Goal: Information Seeking & Learning: Learn about a topic

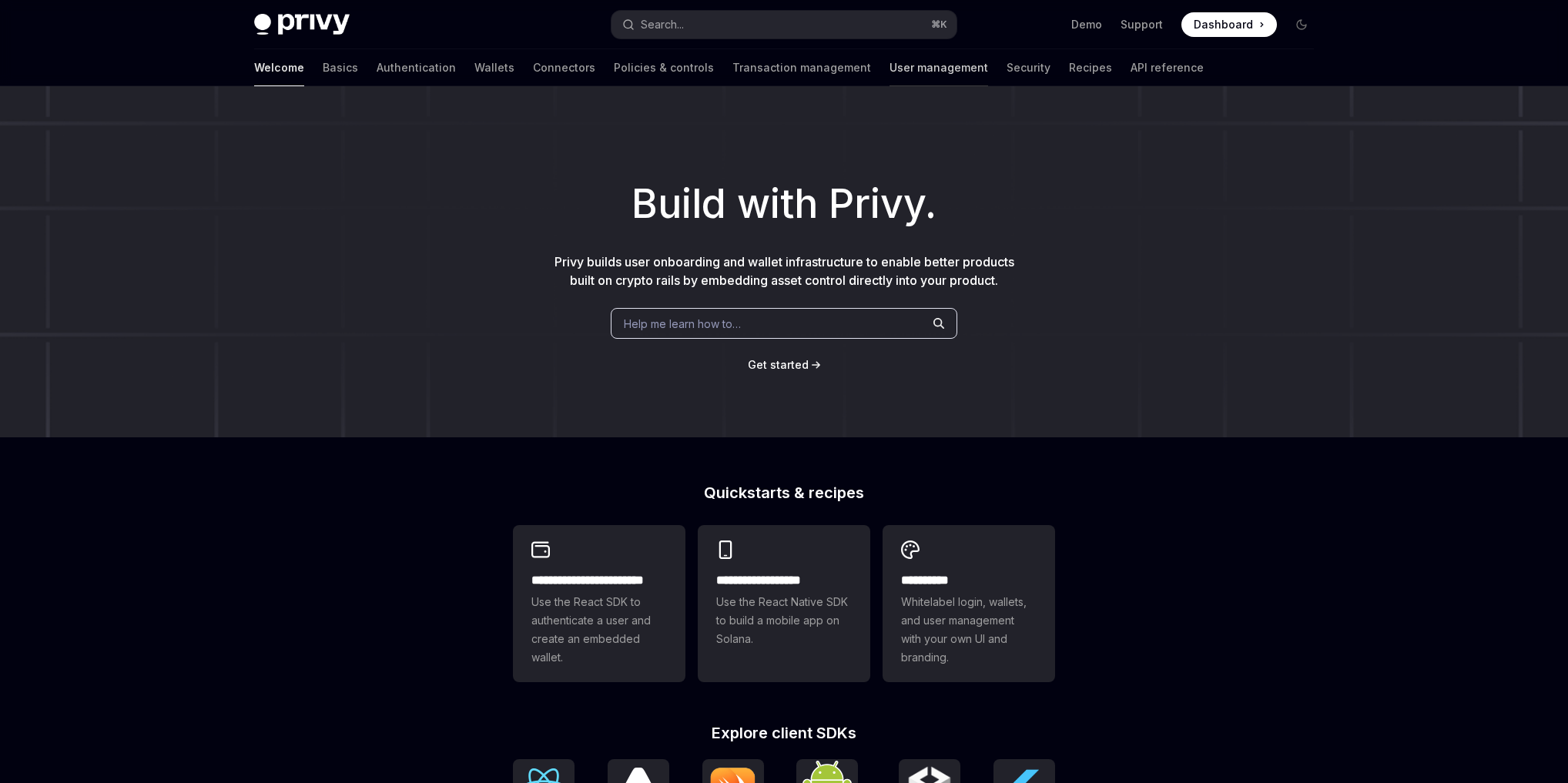
click at [889, 73] on link "User management" at bounding box center [938, 68] width 98 height 37
type textarea "*"
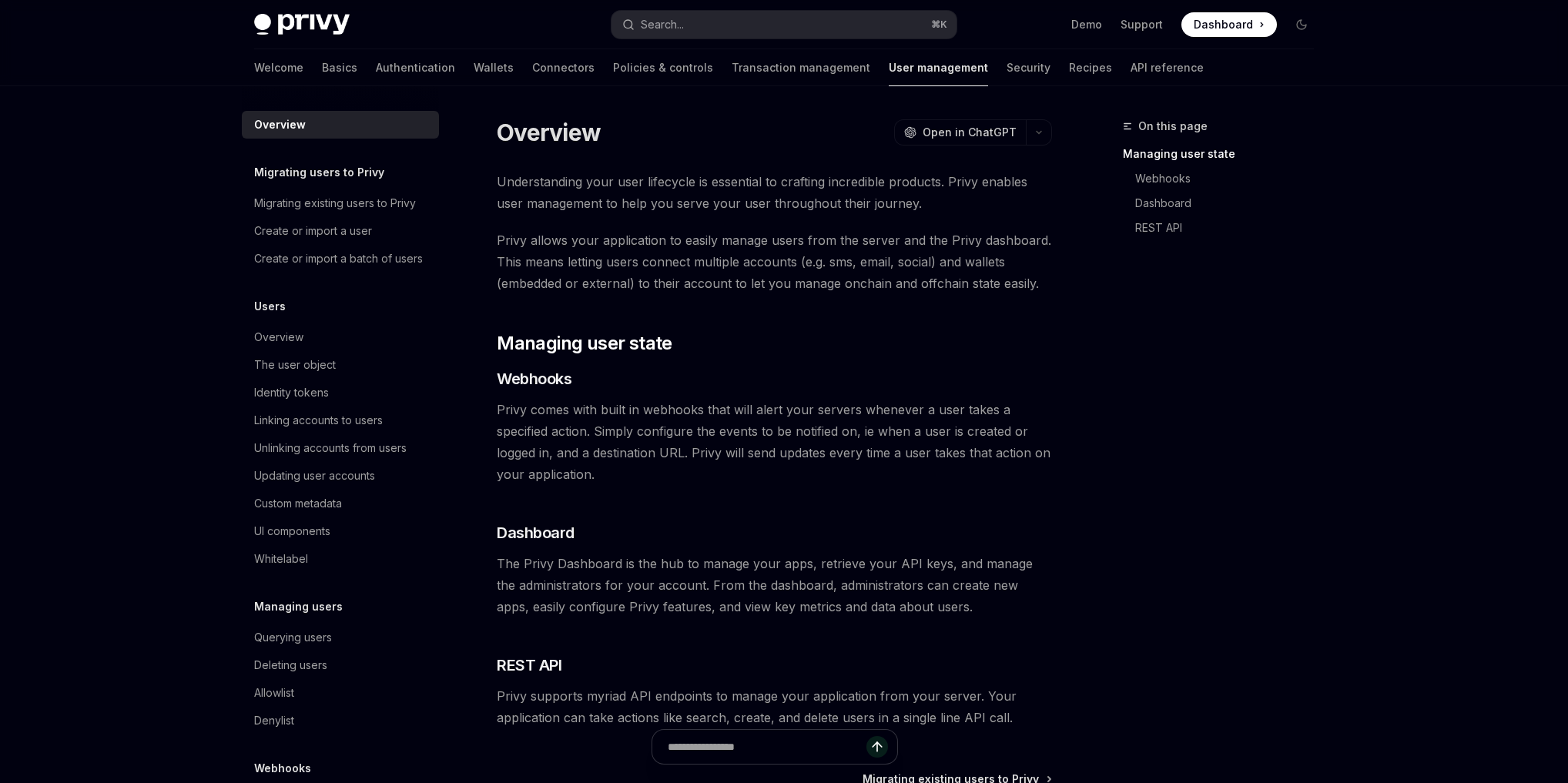
click at [1261, 398] on div "On this page Managing user state Webhooks Dashboard REST API" at bounding box center [1209, 450] width 234 height 666
click at [806, 438] on span "Privy comes with built in webhooks that will alert your servers whenever a user…" at bounding box center [775, 441] width 555 height 86
click at [723, 24] on button "Search... ⌘ K" at bounding box center [784, 25] width 345 height 28
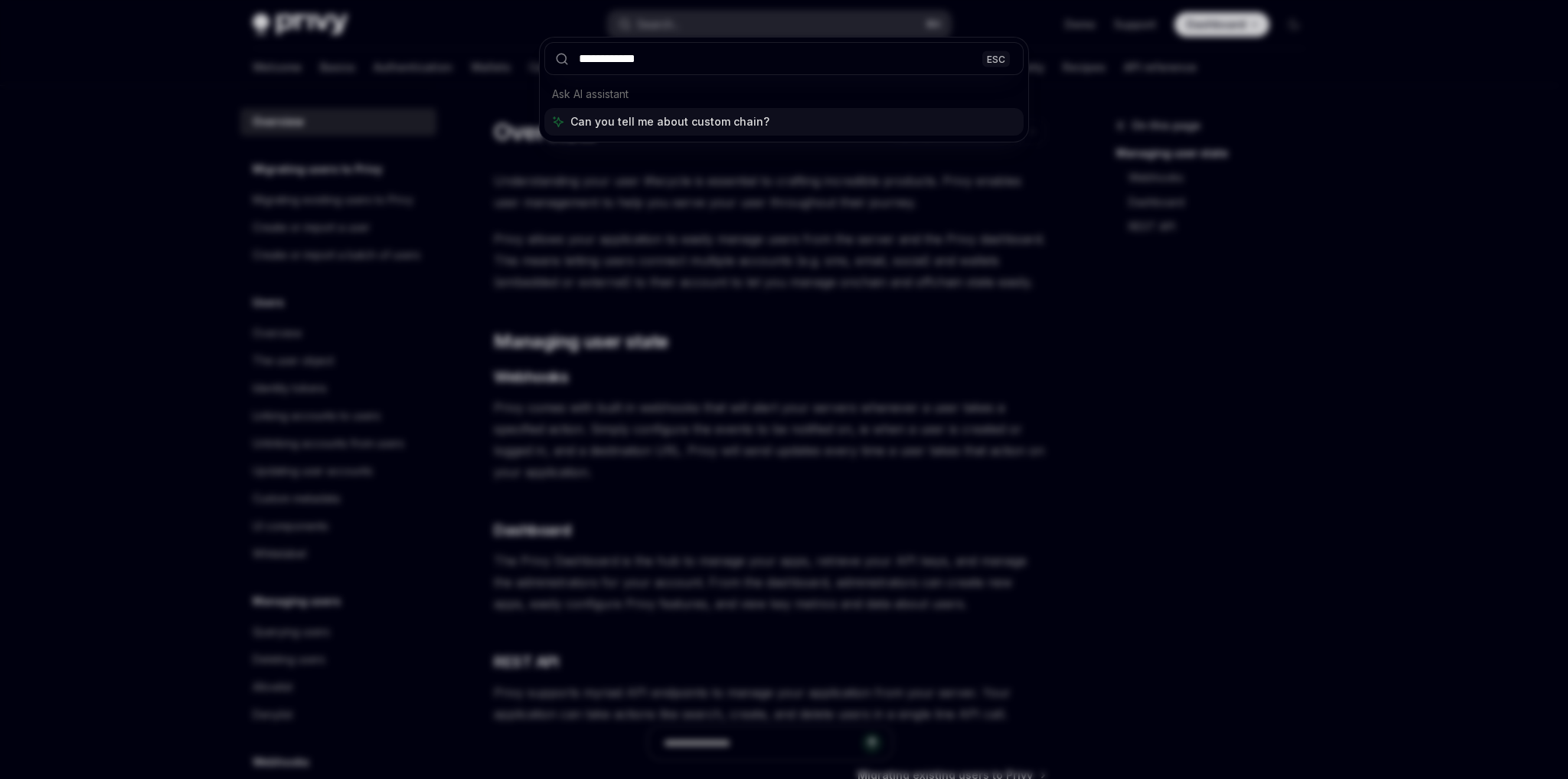
type input "**********"
type textarea "*"
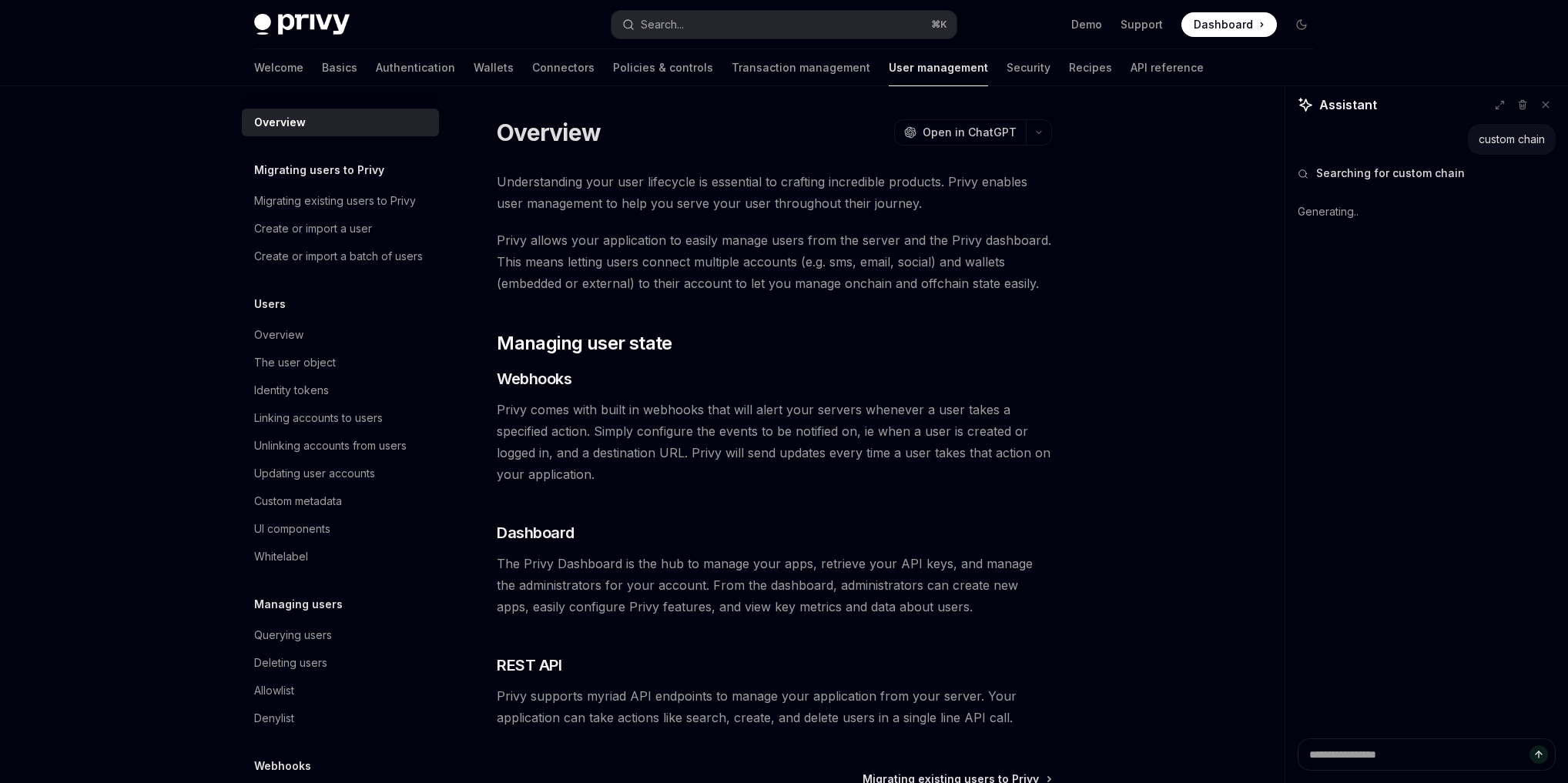
click at [1206, 215] on div "On this page Managing user state Webhooks Dashboard REST API Overview OpenAI Op…" at bounding box center [784, 531] width 1084 height 891
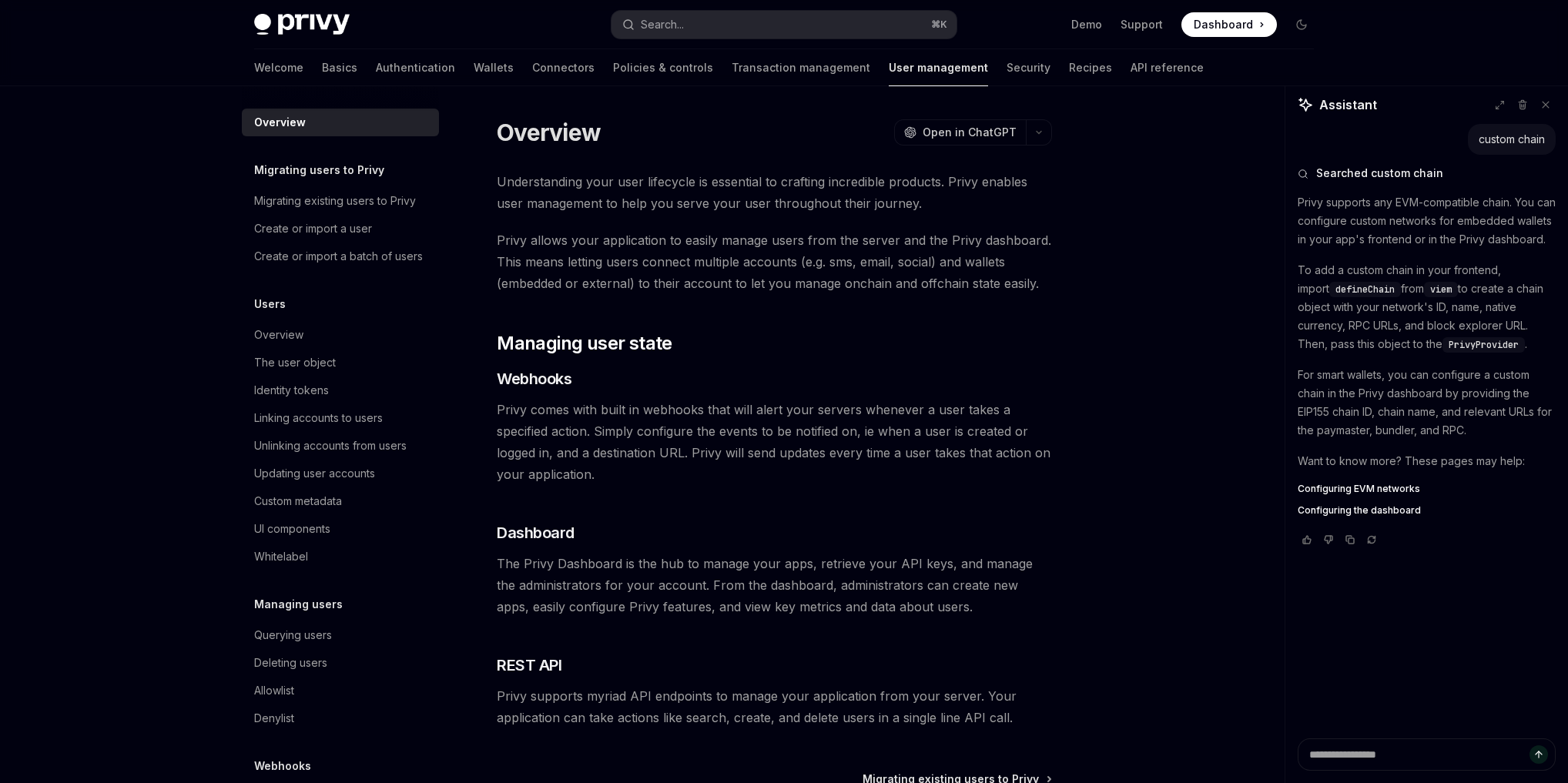
click at [1377, 495] on span "Configuring EVM networks" at bounding box center [1359, 489] width 123 height 12
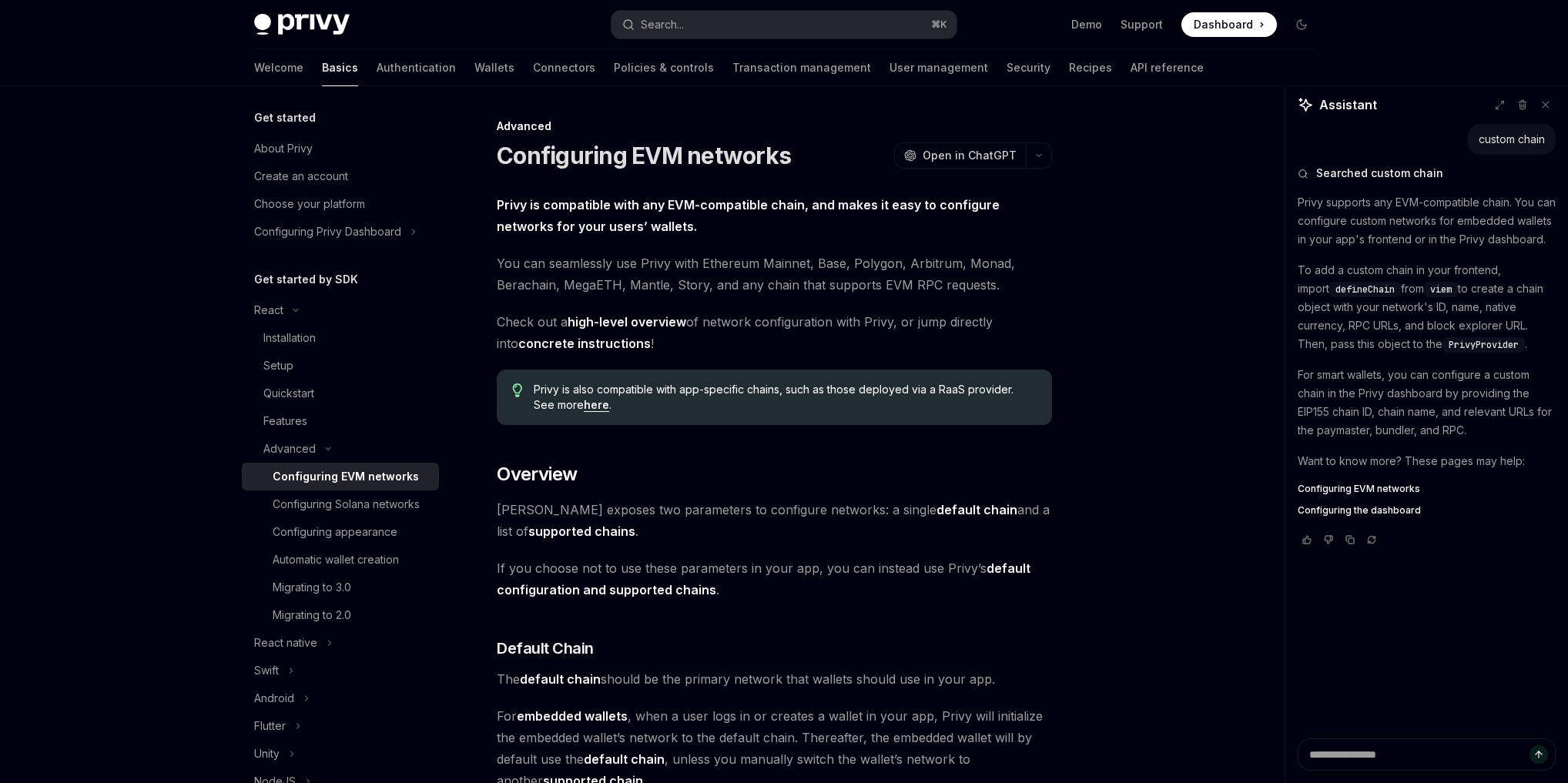
scroll to position [2, 0]
click at [592, 318] on link "high-level overview" at bounding box center [627, 319] width 119 height 16
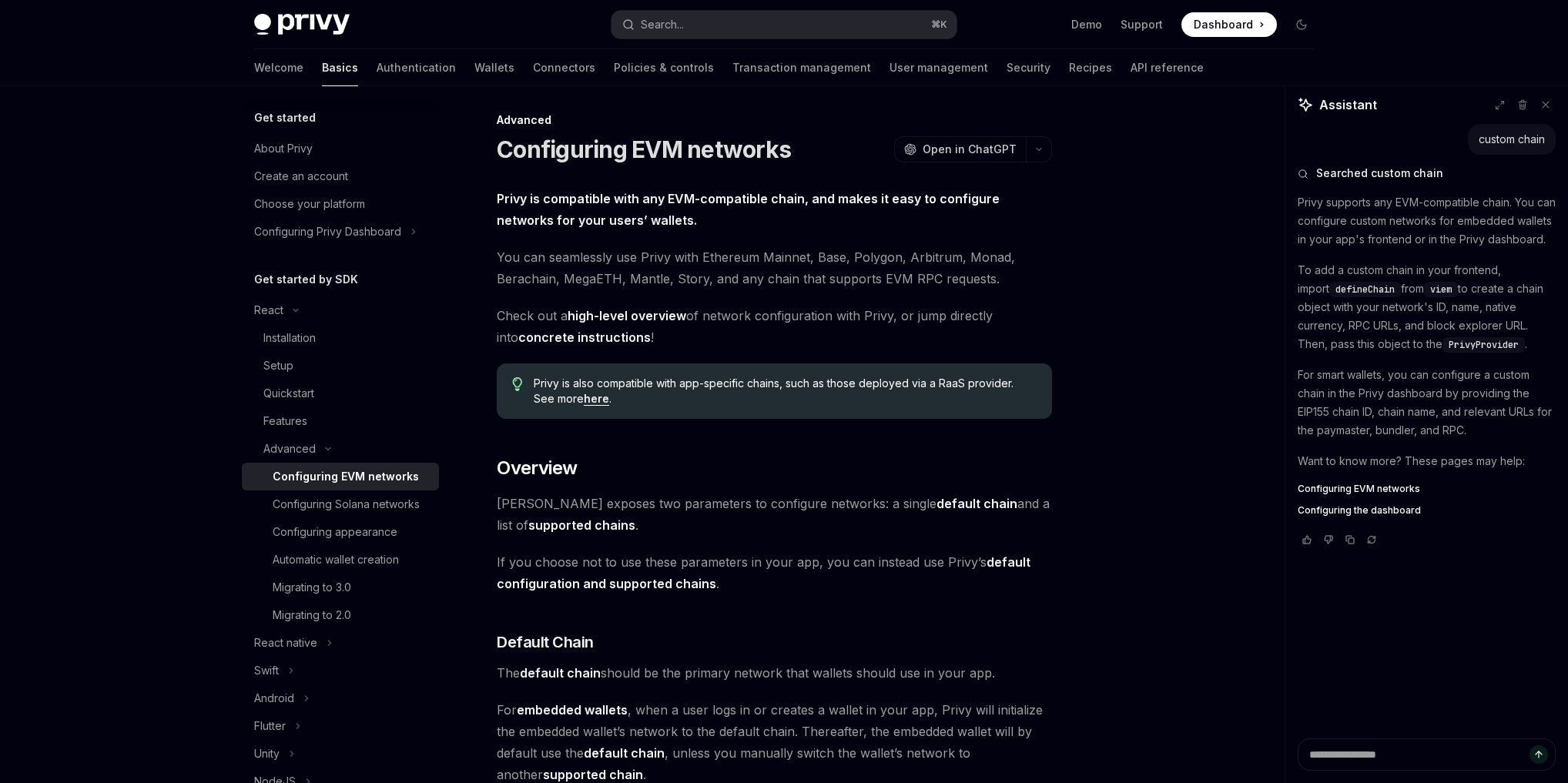
scroll to position [6, 0]
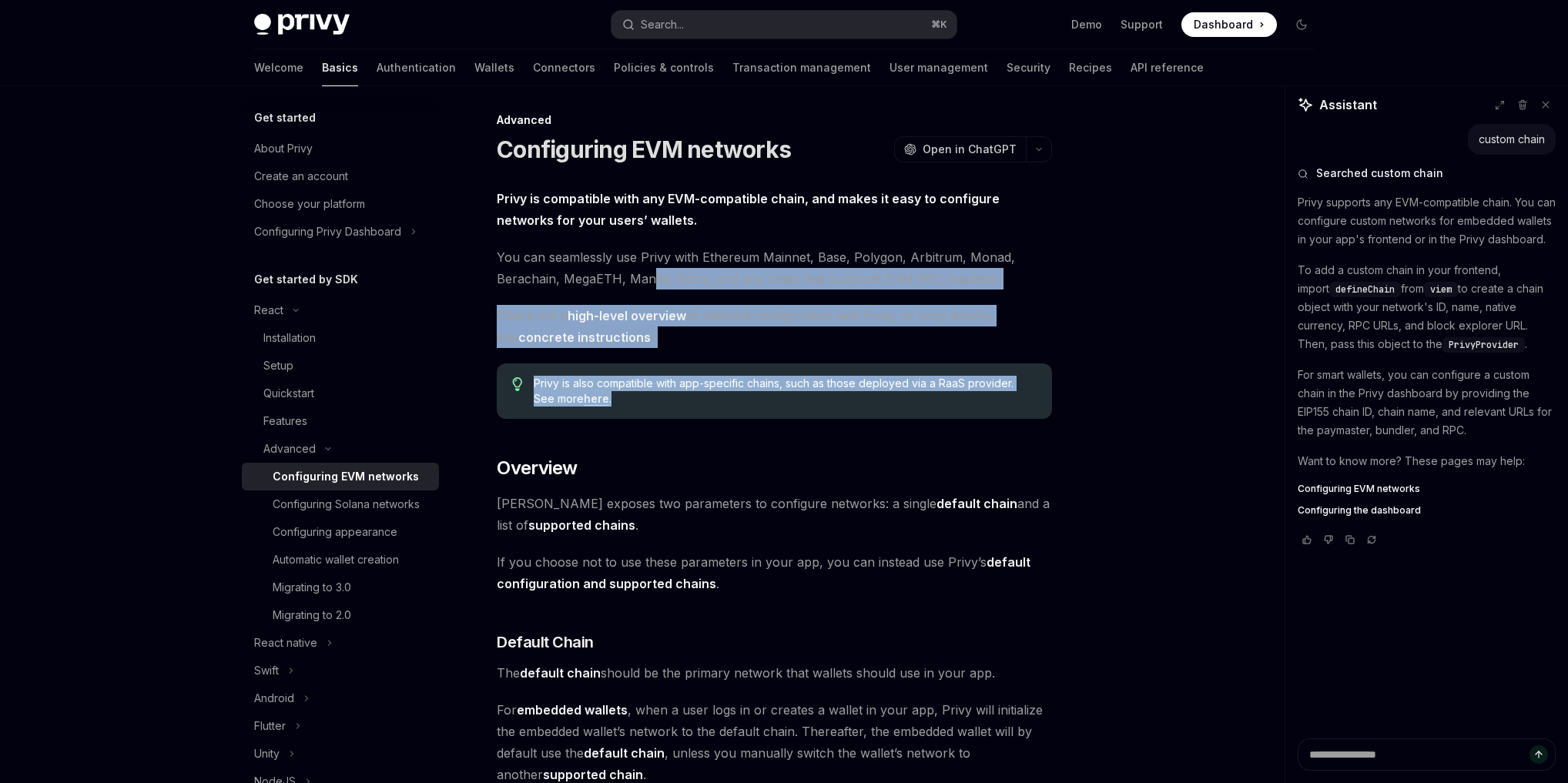
drag, startPoint x: 651, startPoint y: 279, endPoint x: 735, endPoint y: 405, distance: 151.4
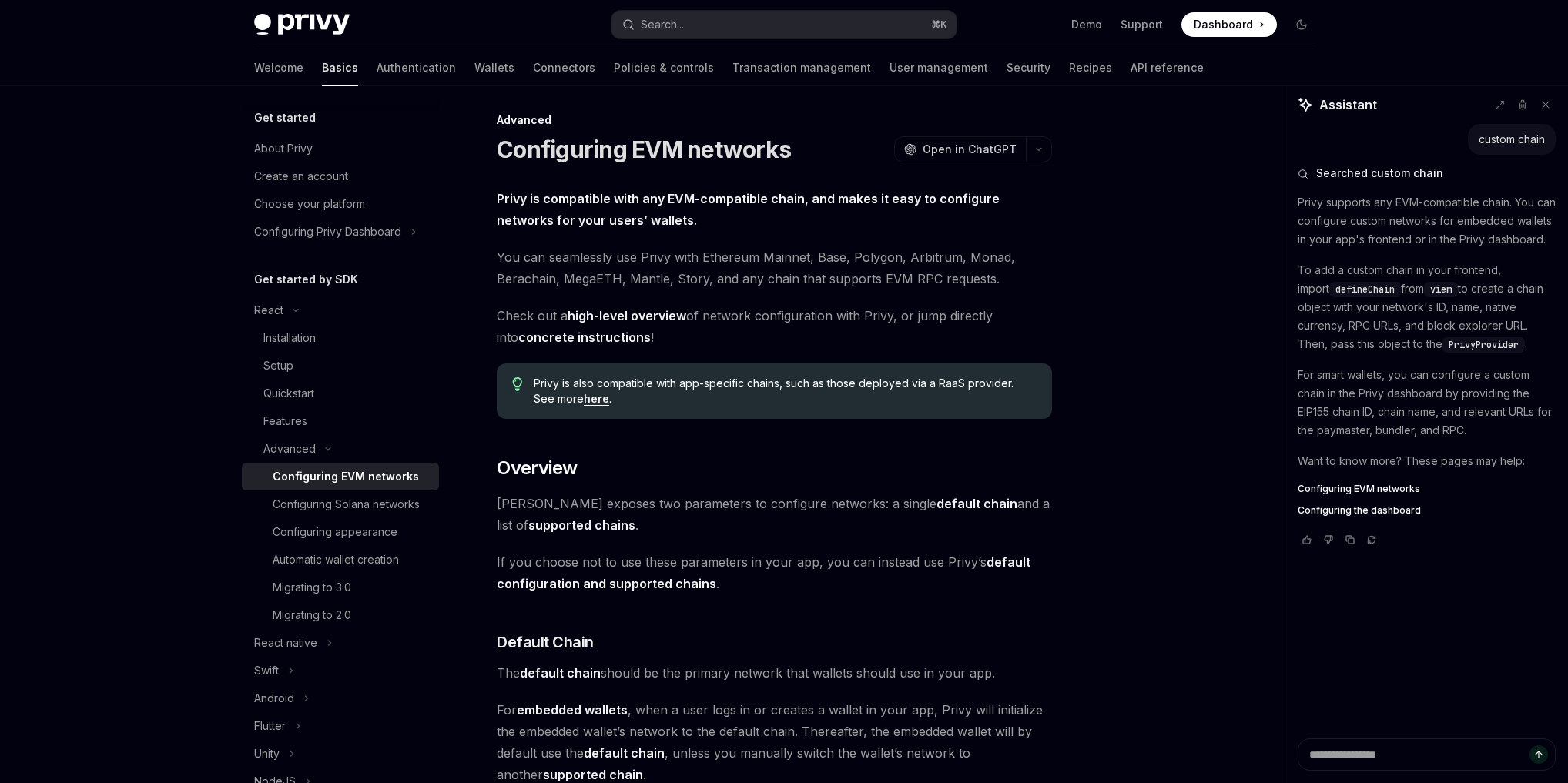
click at [731, 404] on span "Privy is also compatible with app-specific chains, such as those deployed via a…" at bounding box center [785, 392] width 503 height 31
drag, startPoint x: 960, startPoint y: 385, endPoint x: 973, endPoint y: 388, distance: 13.3
click at [972, 388] on span "Privy is also compatible with app-specific chains, such as those deployed via a…" at bounding box center [785, 392] width 503 height 31
click at [952, 411] on div "Privy is also compatible with app-specific chains, such as those deployed via a…" at bounding box center [775, 392] width 555 height 56
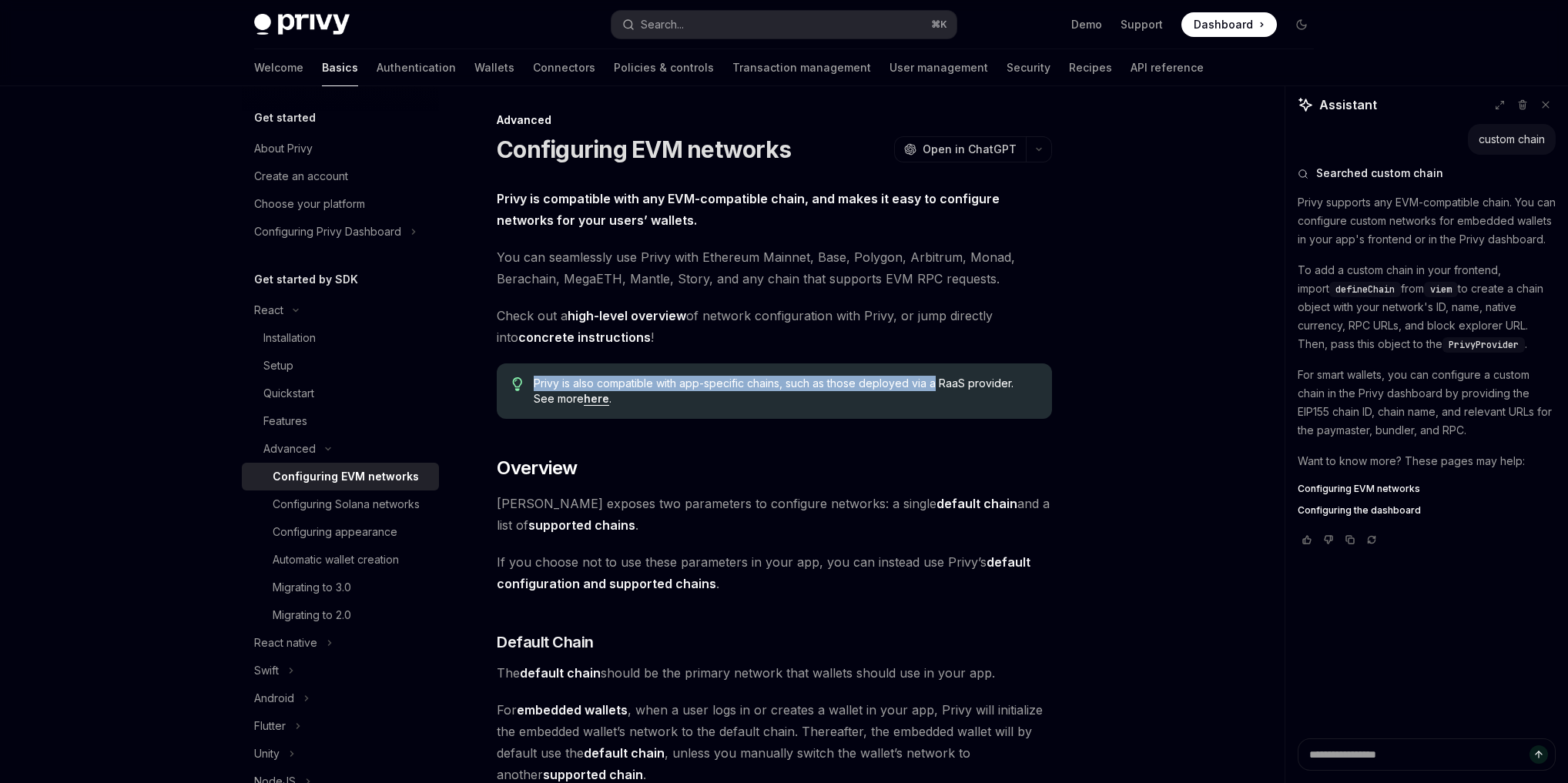
drag, startPoint x: 530, startPoint y: 385, endPoint x: 934, endPoint y: 384, distance: 404.0
click at [934, 384] on div "Privy is also compatible with app-specific chains, such as those deployed via a…" at bounding box center [775, 392] width 555 height 56
click at [936, 384] on span "Privy is also compatible with app-specific chains, such as those deployed via a…" at bounding box center [785, 392] width 503 height 31
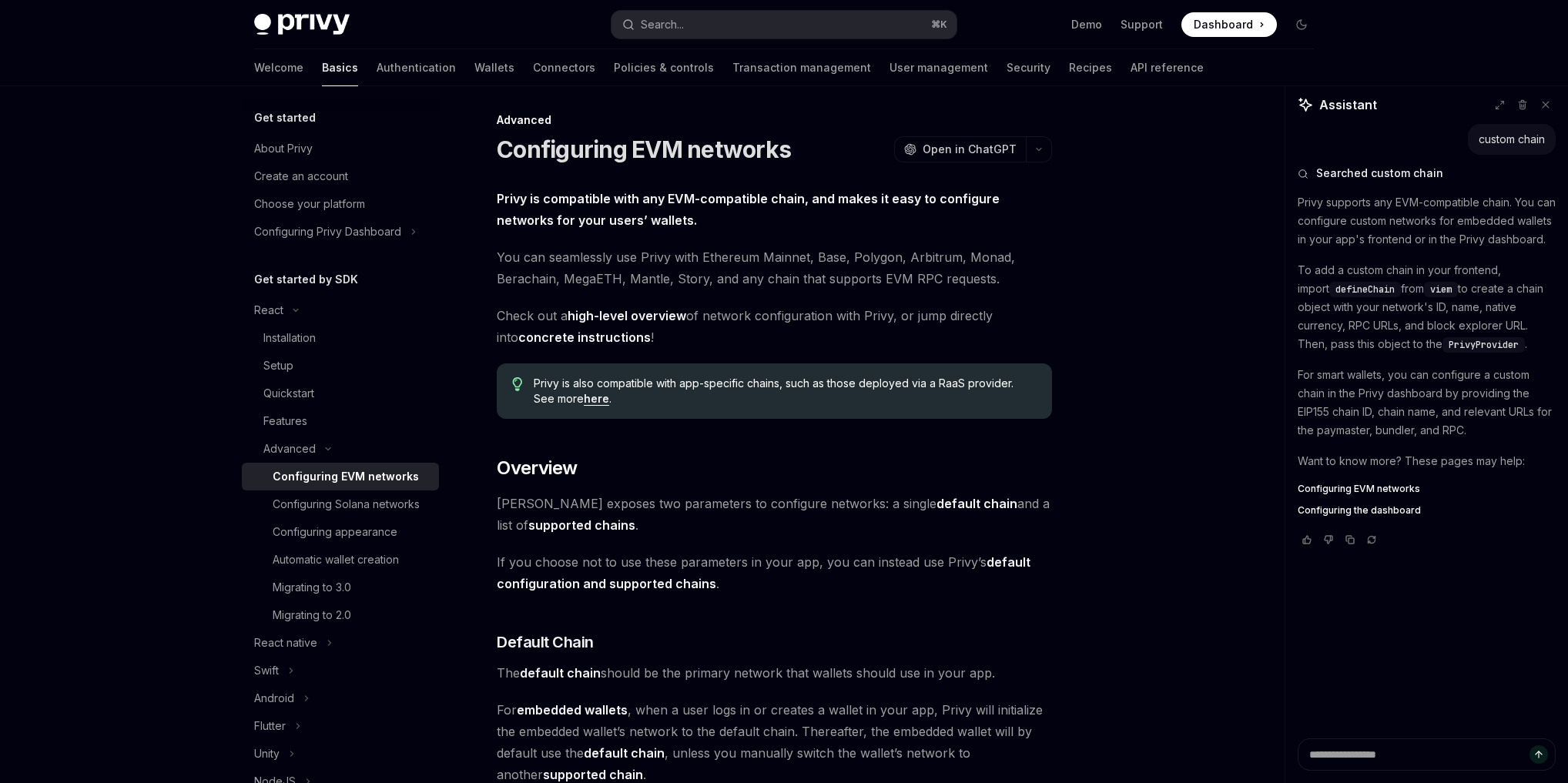
click at [945, 384] on span "Privy is also compatible with app-specific chains, such as those deployed via a…" at bounding box center [785, 392] width 503 height 31
click at [919, 395] on span "Privy is also compatible with app-specific chains, such as those deployed via a…" at bounding box center [785, 392] width 503 height 31
drag, startPoint x: 919, startPoint y: 395, endPoint x: 861, endPoint y: 389, distance: 58.3
click at [918, 395] on span "Privy is also compatible with app-specific chains, such as those deployed via a…" at bounding box center [785, 392] width 503 height 31
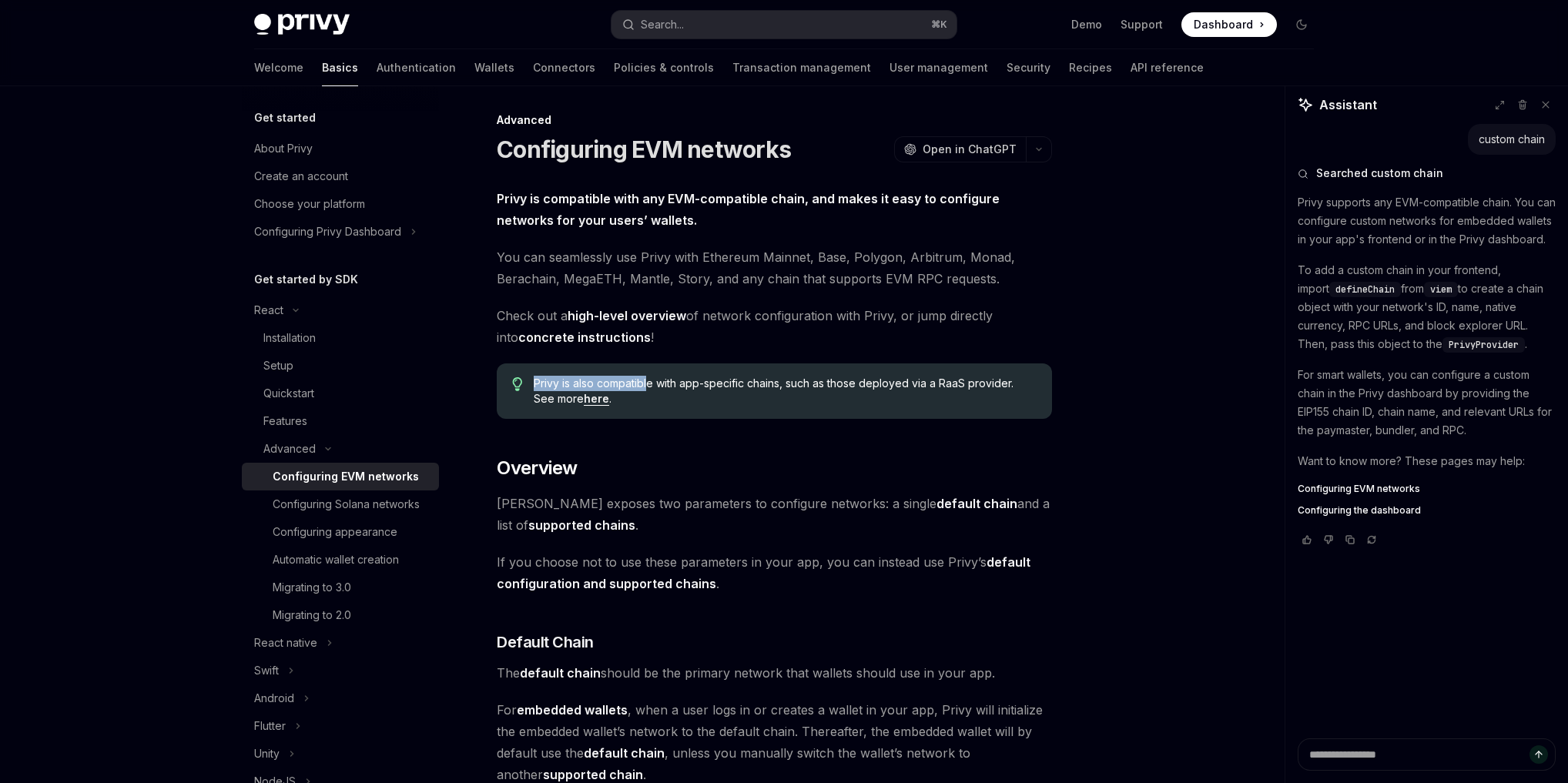
drag, startPoint x: 648, startPoint y: 378, endPoint x: 744, endPoint y: 376, distance: 96.0
click at [732, 367] on div "Privy is also compatible with app-specific chains, such as those deployed via a…" at bounding box center [775, 392] width 555 height 56
click at [896, 390] on span "Privy is also compatible with app-specific chains, such as those deployed via a…" at bounding box center [785, 392] width 503 height 31
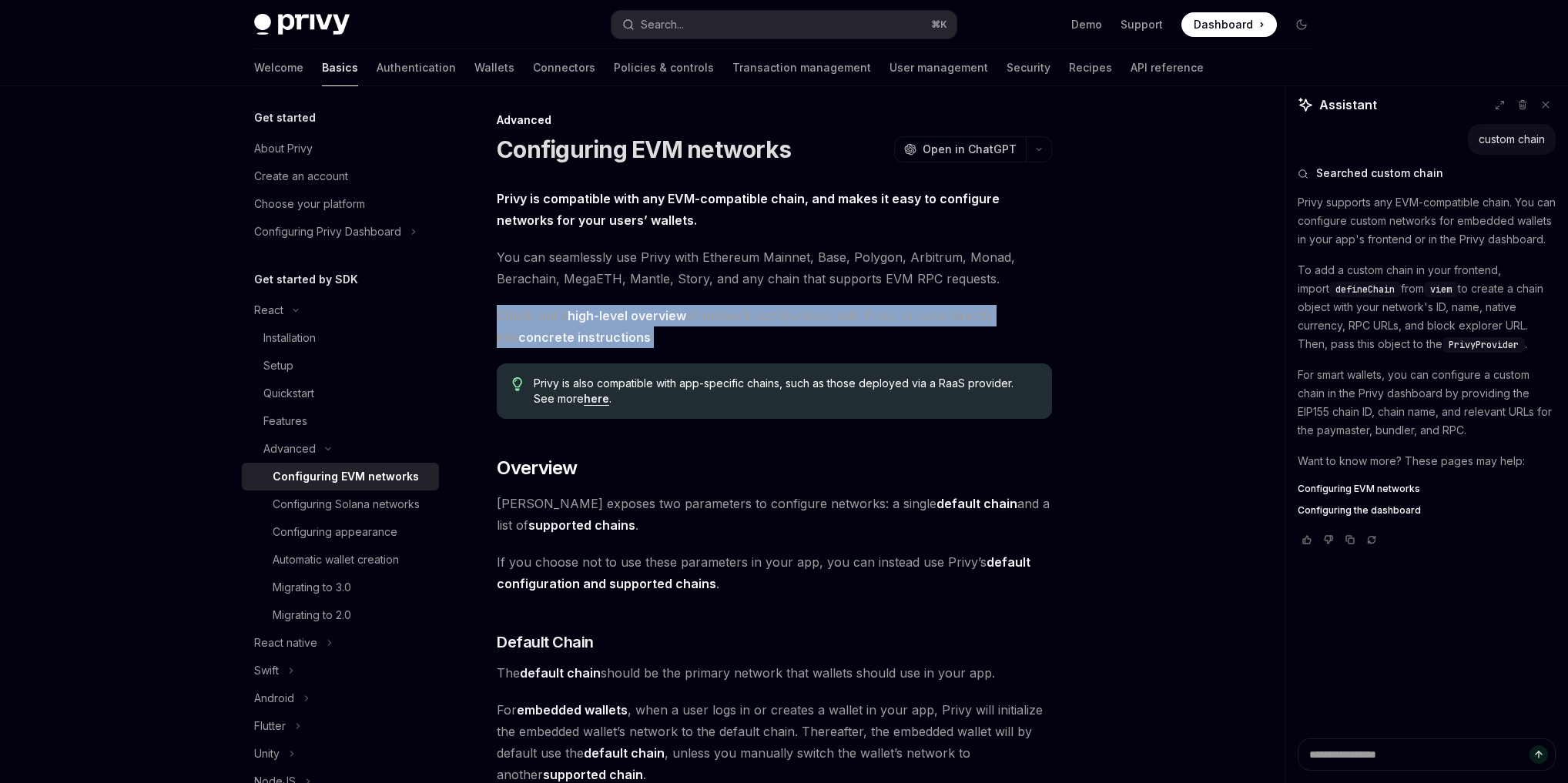
drag, startPoint x: 910, startPoint y: 336, endPoint x: 790, endPoint y: 305, distance: 123.9
click at [810, 310] on span "Check out a high-level overview of network configuration with Privy, or jump di…" at bounding box center [775, 326] width 555 height 43
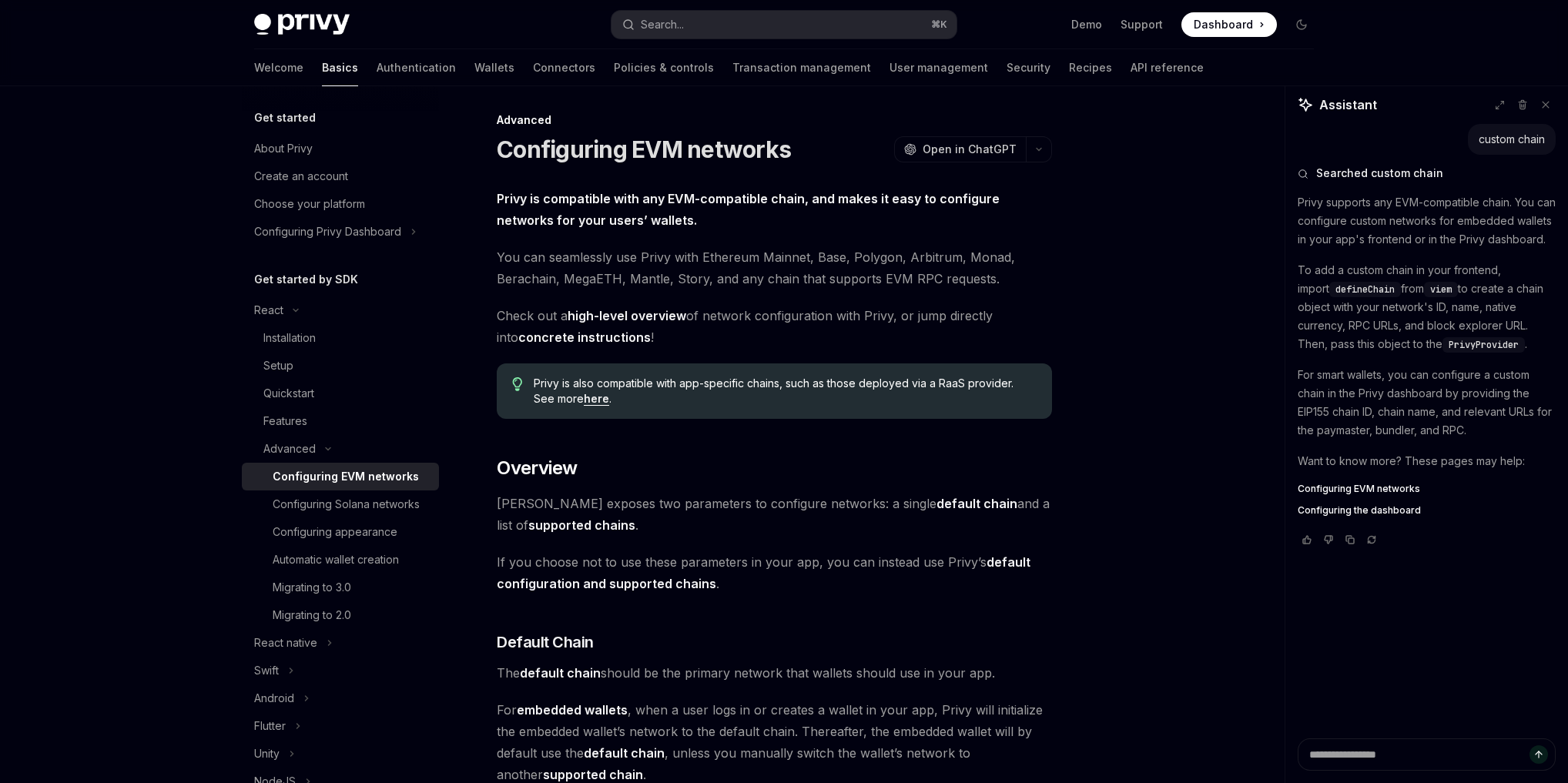
click at [582, 339] on link "concrete instructions" at bounding box center [584, 337] width 133 height 16
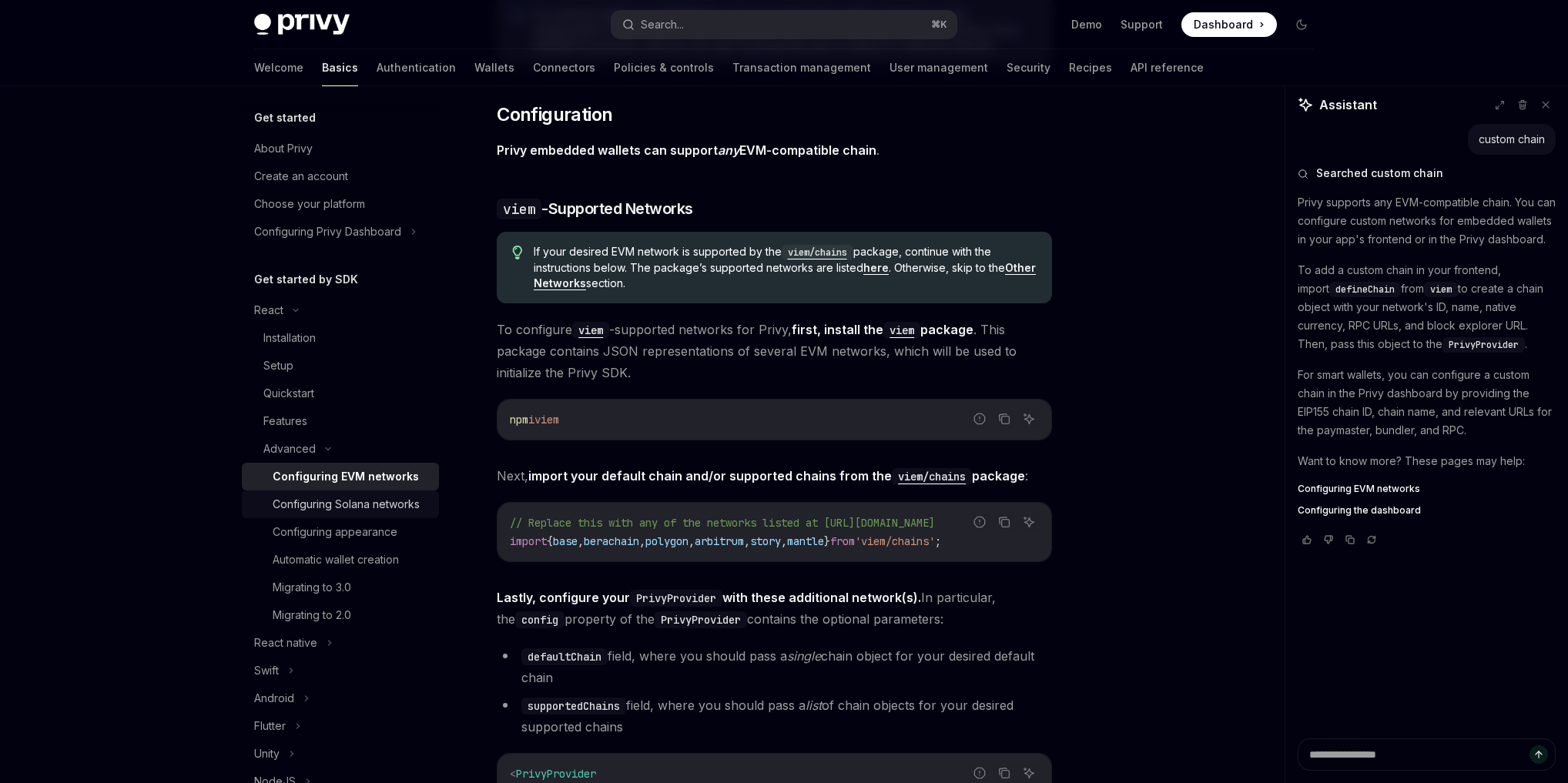
click at [380, 502] on div "Configuring Solana networks" at bounding box center [347, 505] width 147 height 19
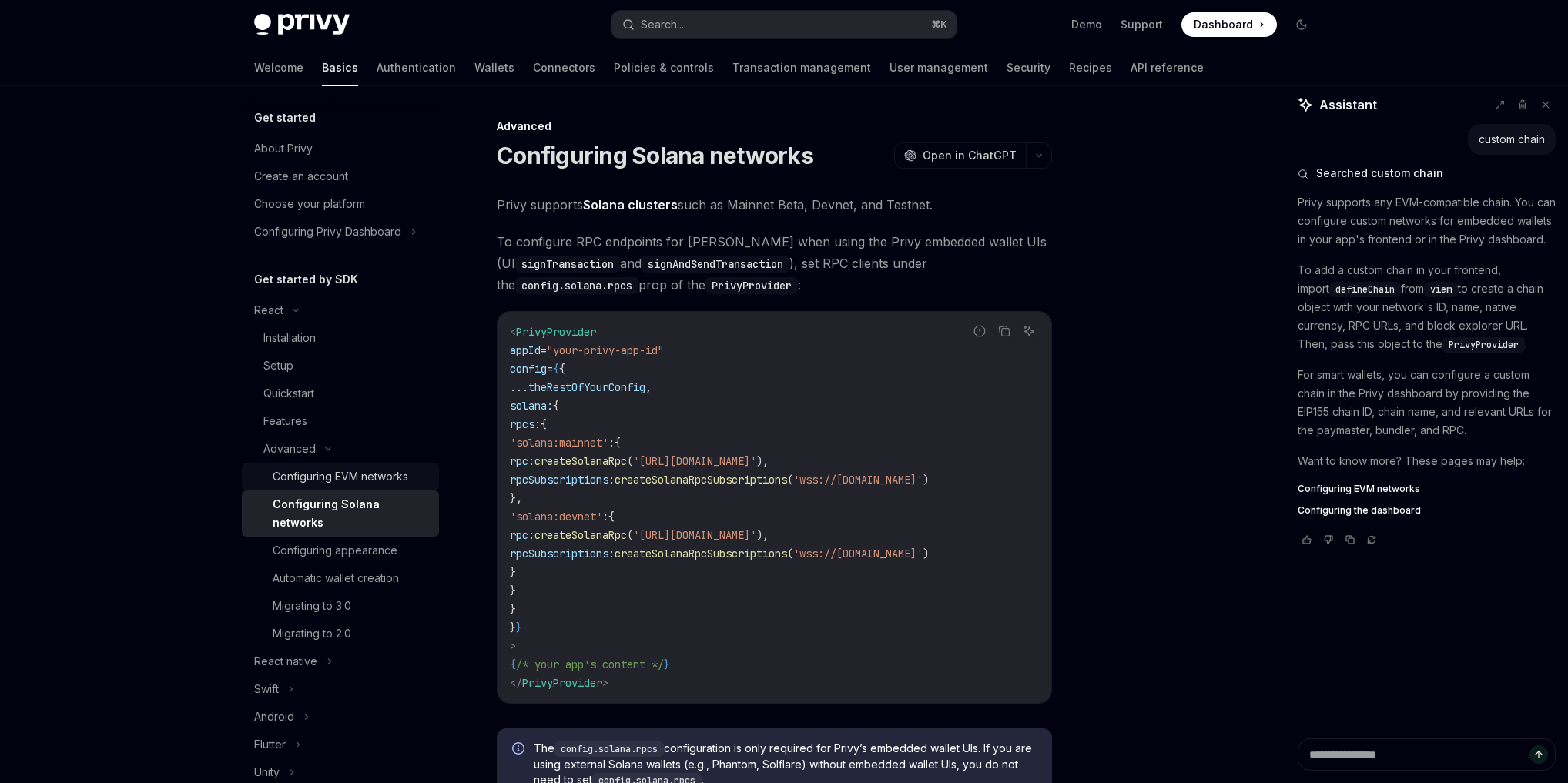
click at [371, 476] on div "Configuring EVM networks" at bounding box center [340, 477] width 136 height 19
type textarea "*"
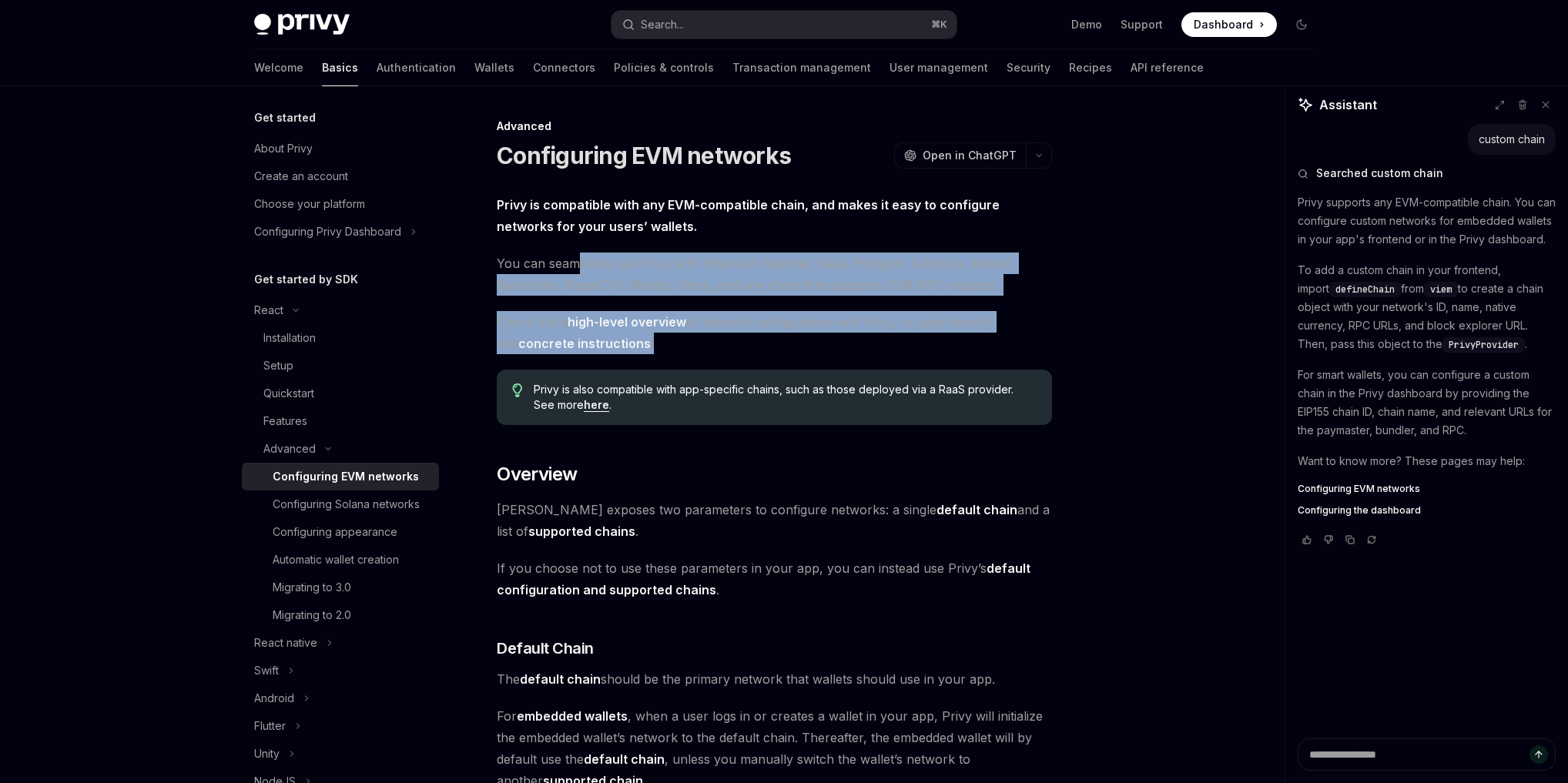
drag, startPoint x: 575, startPoint y: 267, endPoint x: 663, endPoint y: 344, distance: 116.9
click at [663, 344] on span "Check out a high-level overview of network configuration with Privy, or jump di…" at bounding box center [775, 333] width 555 height 43
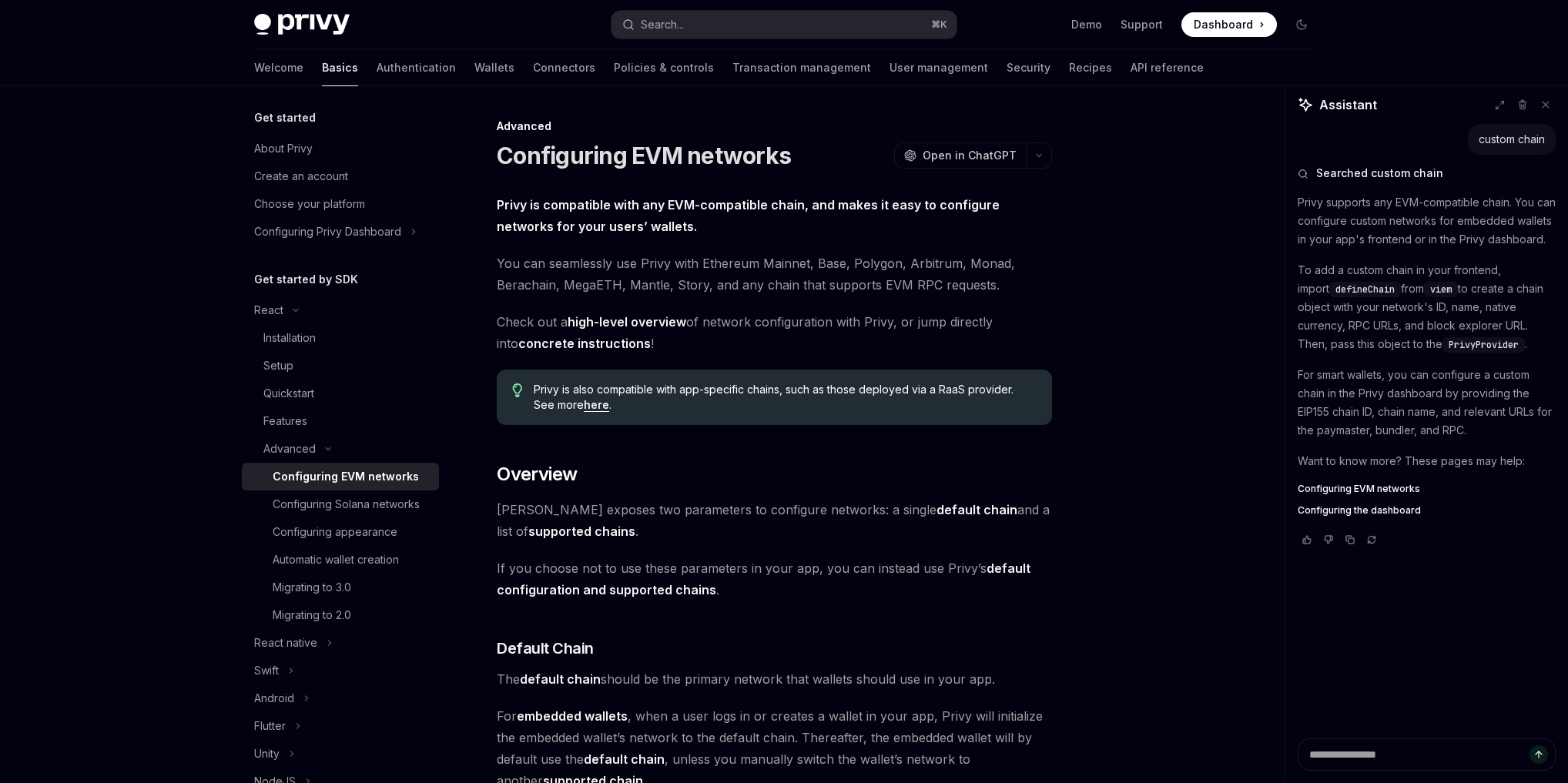
click at [663, 344] on span "Check out a high-level overview of network configuration with Privy, or jump di…" at bounding box center [775, 333] width 555 height 43
